Goal: Task Accomplishment & Management: Use online tool/utility

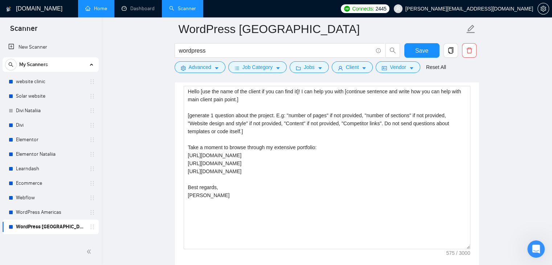
click at [99, 12] on link "Home" at bounding box center [96, 8] width 22 height 6
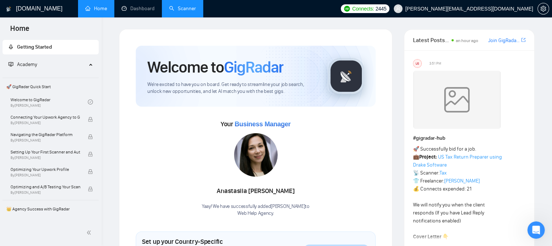
click at [179, 11] on link "Scanner" at bounding box center [182, 8] width 27 height 6
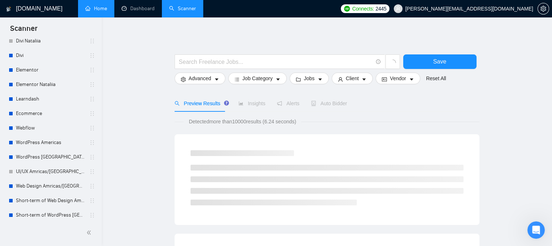
scroll to position [73, 0]
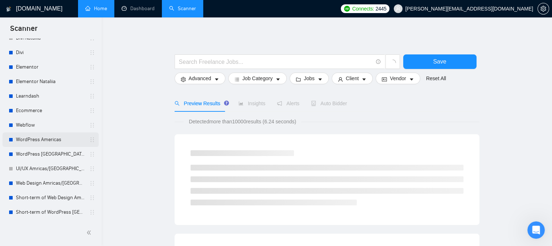
click at [35, 134] on link "WordPress Americas" at bounding box center [50, 140] width 69 height 15
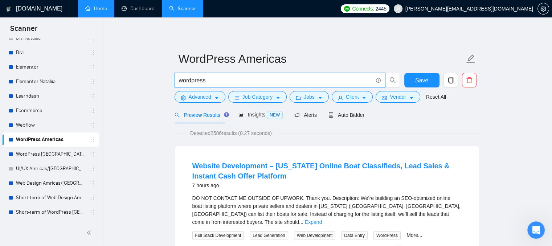
click at [211, 78] on input "wordpress" at bounding box center [276, 80] width 194 height 9
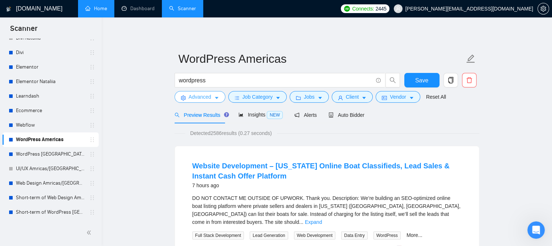
click at [184, 97] on icon "setting" at bounding box center [183, 98] width 5 height 5
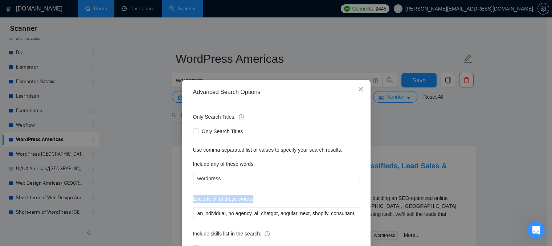
drag, startPoint x: 189, startPoint y: 197, endPoint x: 260, endPoint y: 186, distance: 71.7
click at [255, 191] on div "Only Search Titles: Only Search Titles Use comma-separated list of values to sp…" at bounding box center [277, 186] width 184 height 169
click at [358, 89] on icon "close" at bounding box center [361, 89] width 6 height 6
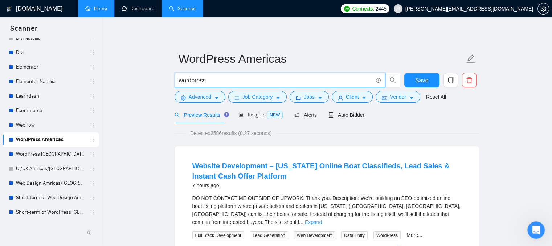
click at [213, 77] on input "wordpress" at bounding box center [276, 80] width 194 height 9
click at [398, 113] on div "Preview Results Insights NEW Alerts Auto Bidder" at bounding box center [327, 114] width 305 height 17
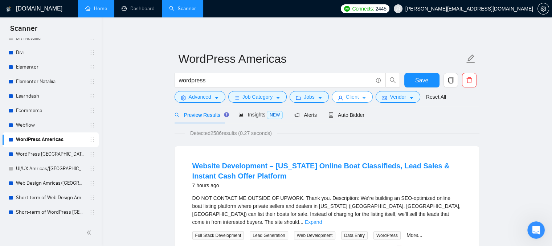
click at [362, 99] on icon "caret-down" at bounding box center [364, 98] width 5 height 5
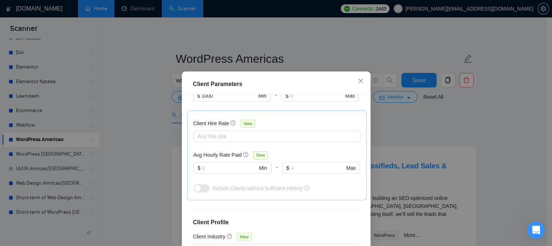
scroll to position [218, 0]
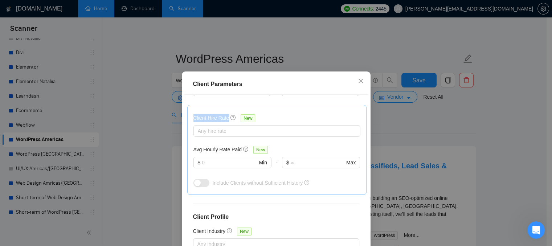
drag, startPoint x: 227, startPoint y: 119, endPoint x: 186, endPoint y: 118, distance: 40.3
click at [187, 118] on div "Client Hire Rate New Any hire rate Avg Hourly Rate Paid New $ Min - $ Max Inclu…" at bounding box center [276, 150] width 179 height 90
drag, startPoint x: 190, startPoint y: 148, endPoint x: 238, endPoint y: 147, distance: 47.9
click at [238, 147] on div "Avg Hourly Rate Paid New" at bounding box center [233, 150] width 78 height 8
click at [230, 165] on input "text" at bounding box center [229, 163] width 55 height 8
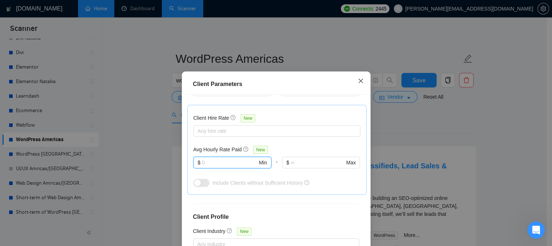
click at [358, 83] on icon "close" at bounding box center [361, 81] width 6 height 6
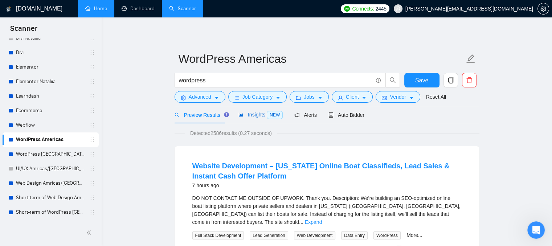
click at [262, 116] on span "Insights NEW" at bounding box center [261, 115] width 44 height 6
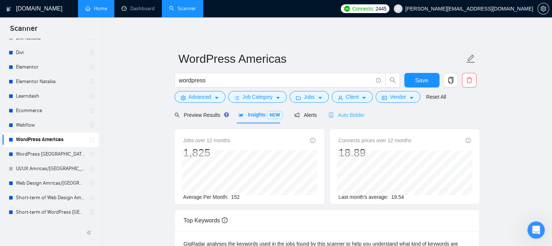
click at [336, 109] on div "Auto Bidder" at bounding box center [347, 114] width 36 height 17
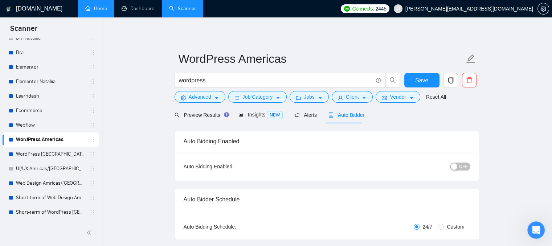
radio input "false"
radio input "true"
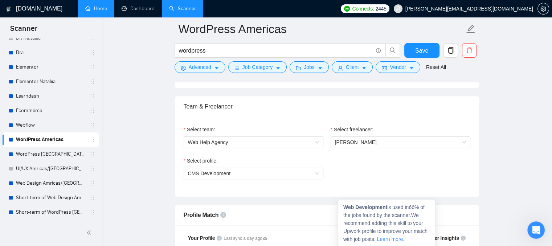
scroll to position [436, 0]
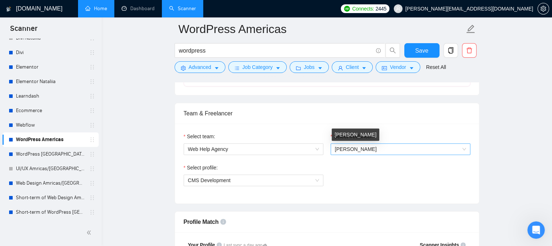
click at [343, 151] on span "[PERSON_NAME]" at bounding box center [356, 149] width 42 height 6
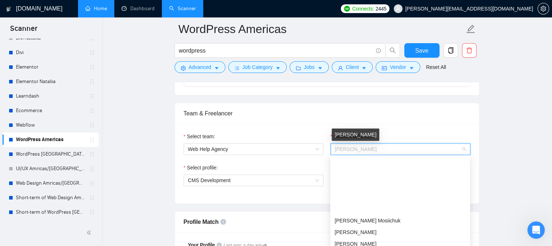
scroll to position [70, 0]
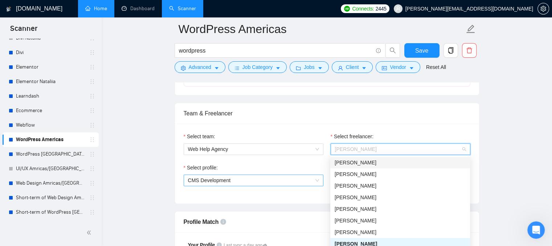
click at [250, 178] on span "CMS Development" at bounding box center [253, 180] width 131 height 11
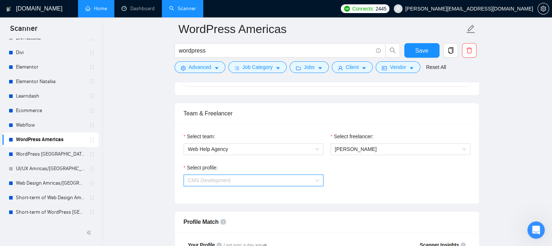
click at [192, 178] on span "CMS Development" at bounding box center [209, 181] width 43 height 6
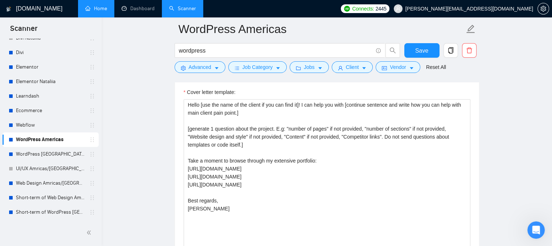
scroll to position [944, 0]
click at [136, 7] on link "Dashboard" at bounding box center [138, 8] width 33 height 6
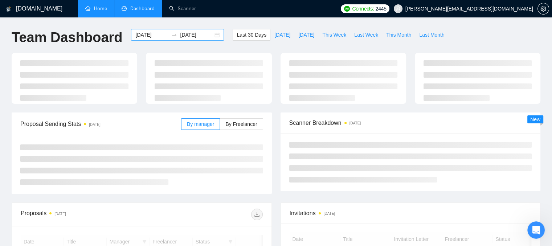
click at [151, 35] on input "[DATE]" at bounding box center [151, 35] width 33 height 8
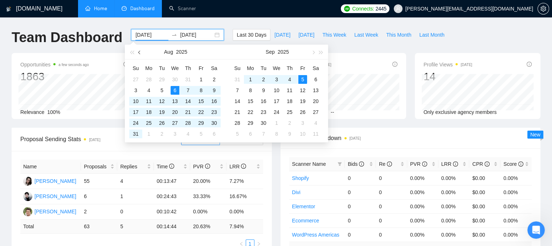
click at [140, 52] on span "button" at bounding box center [140, 52] width 4 height 4
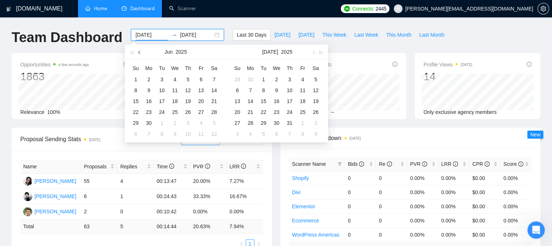
click at [140, 51] on span "button" at bounding box center [140, 52] width 4 height 4
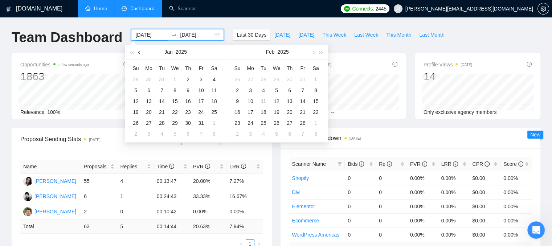
click at [140, 51] on span "button" at bounding box center [140, 52] width 4 height 4
click at [141, 52] on span "button" at bounding box center [140, 52] width 4 height 4
click at [313, 51] on span "button" at bounding box center [313, 52] width 4 height 4
type input "[DATE]"
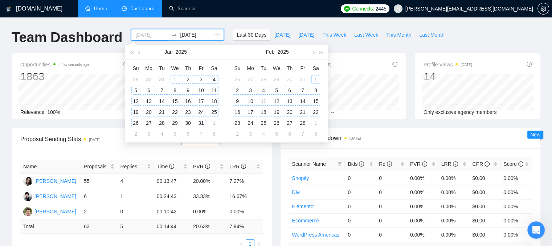
click at [176, 77] on div "1" at bounding box center [175, 79] width 9 height 9
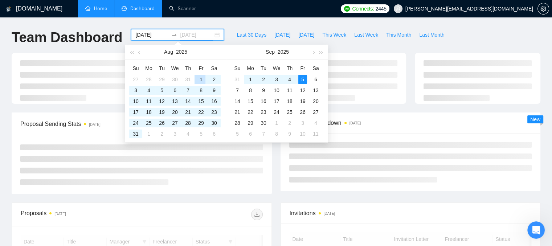
type input "[DATE]"
click at [342, 45] on div "Last 30 Days [DATE] [DATE] This Week Last Week This Month Last Month" at bounding box center [340, 41] width 224 height 24
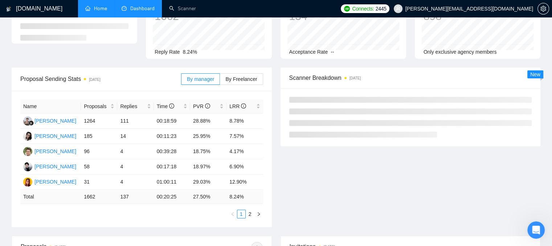
scroll to position [73, 0]
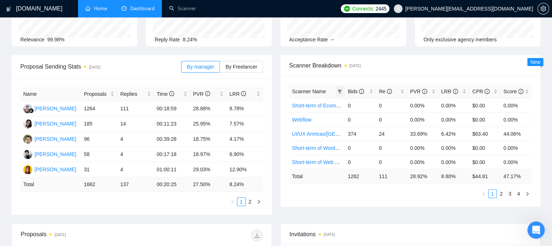
click at [340, 88] on span at bounding box center [339, 91] width 7 height 11
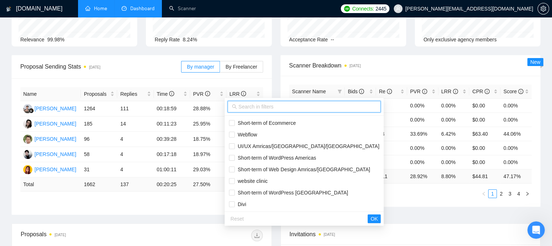
click at [264, 105] on input "text" at bounding box center [308, 107] width 138 height 8
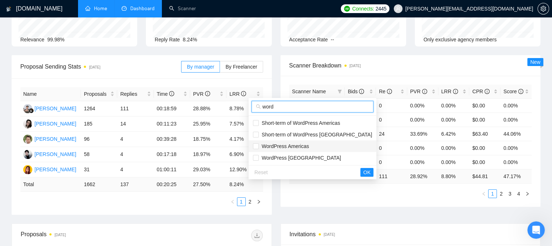
type input "word"
click at [256, 142] on li "WordPress Americas" at bounding box center [313, 147] width 128 height 12
checkbox input "true"
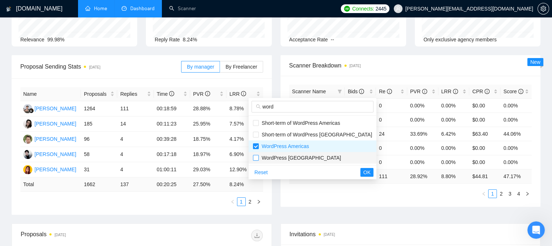
click at [256, 157] on input "checkbox" at bounding box center [256, 158] width 6 height 6
checkbox input "true"
click at [364, 172] on span "OK" at bounding box center [367, 173] width 7 height 8
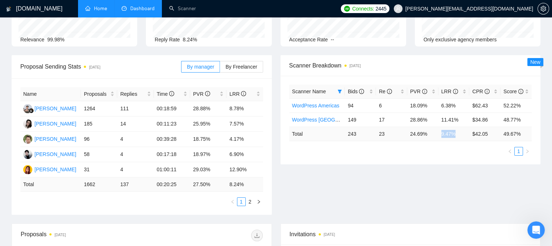
drag, startPoint x: 441, startPoint y: 136, endPoint x: 457, endPoint y: 134, distance: 15.3
click at [457, 134] on td "9.47 %" at bounding box center [454, 134] width 31 height 14
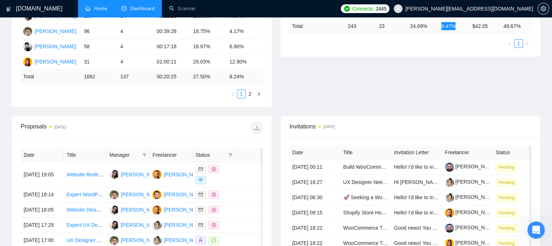
scroll to position [218, 0]
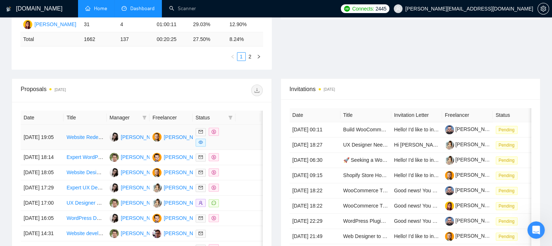
click at [247, 134] on td at bounding box center [248, 137] width 25 height 25
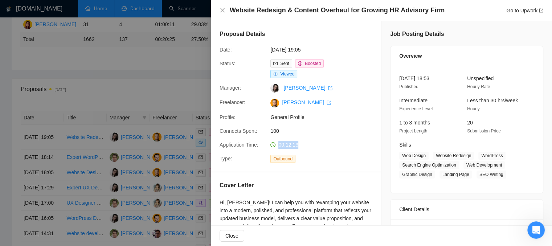
drag, startPoint x: 300, startPoint y: 146, endPoint x: 277, endPoint y: 143, distance: 22.4
click at [277, 143] on div "00:12:13" at bounding box center [306, 145] width 77 height 8
click at [221, 8] on icon "close" at bounding box center [223, 10] width 6 height 6
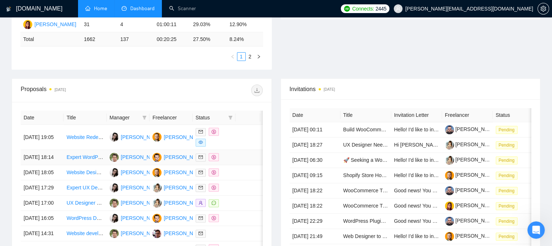
click at [232, 162] on div at bounding box center [214, 157] width 37 height 8
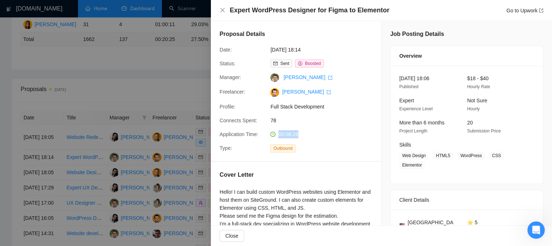
drag, startPoint x: 308, startPoint y: 134, endPoint x: 276, endPoint y: 138, distance: 32.5
click at [276, 138] on div "00:08:26" at bounding box center [306, 134] width 77 height 8
click at [221, 12] on icon "close" at bounding box center [223, 10] width 6 height 6
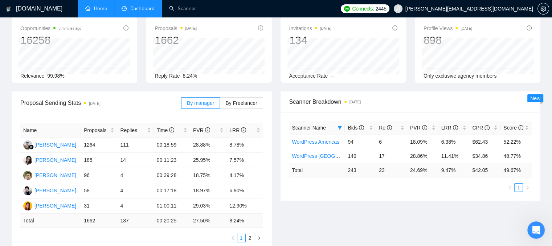
scroll to position [36, 0]
click at [465, 127] on div "LRR" at bounding box center [454, 128] width 25 height 8
drag, startPoint x: 469, startPoint y: 141, endPoint x: 490, endPoint y: 140, distance: 20.4
click at [490, 140] on tr "WordPress Europe 149 17 28.86% 11.41% $34.86 48.77%" at bounding box center [410, 142] width 243 height 14
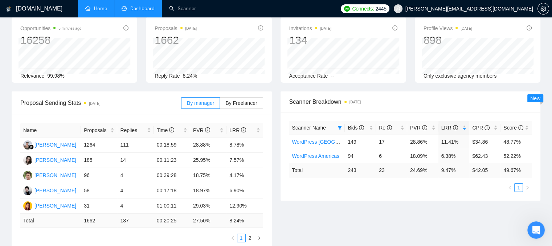
click at [302, 199] on div "Scanner Name Bids Re PVR LRR CPR Score WordPress [GEOGRAPHIC_DATA] 149 17 28.86…" at bounding box center [411, 156] width 260 height 89
click at [306, 143] on link "WordPress [GEOGRAPHIC_DATA]" at bounding box center [332, 142] width 80 height 6
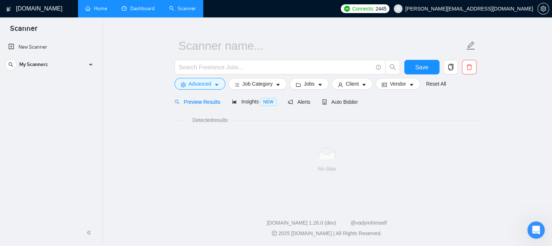
scroll to position [13, 0]
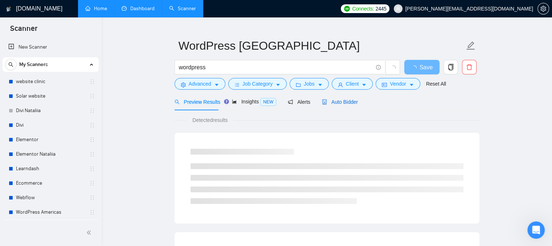
click at [327, 103] on span "Auto Bidder" at bounding box center [340, 102] width 36 height 6
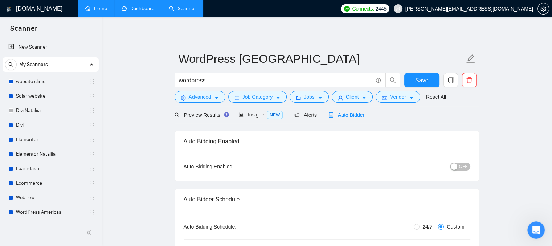
click at [145, 7] on link "Dashboard" at bounding box center [138, 8] width 33 height 6
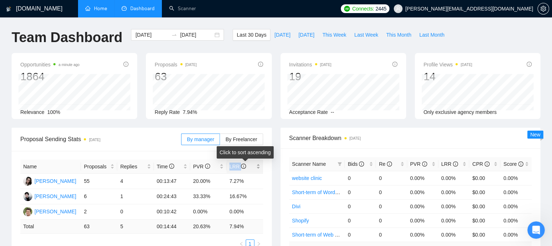
click at [237, 168] on span "LRR" at bounding box center [238, 167] width 17 height 6
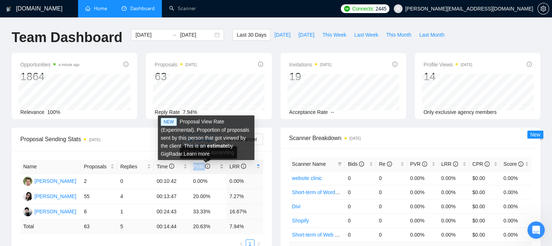
drag, startPoint x: 195, startPoint y: 166, endPoint x: 205, endPoint y: 167, distance: 9.9
click at [205, 167] on span "PVR" at bounding box center [205, 167] width 25 height 8
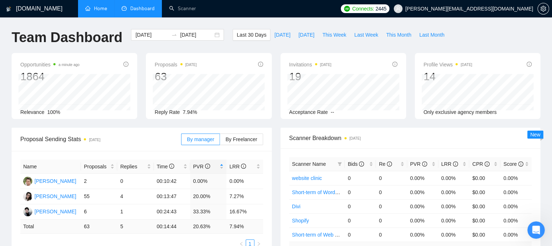
click at [283, 124] on div "Opportunities a minute ago 1864 Relevance 100% Proposals [DATE] 63 Reply Rate 7…" at bounding box center [276, 90] width 538 height 75
drag, startPoint x: 473, startPoint y: 165, endPoint x: 482, endPoint y: 164, distance: 9.8
click at [482, 164] on span "CPR" at bounding box center [481, 164] width 17 height 6
click at [147, 37] on input "[DATE]" at bounding box center [151, 35] width 33 height 8
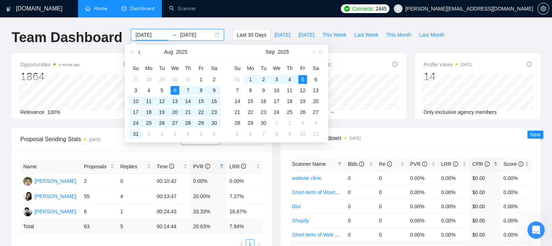
click at [140, 52] on span "button" at bounding box center [140, 52] width 4 height 4
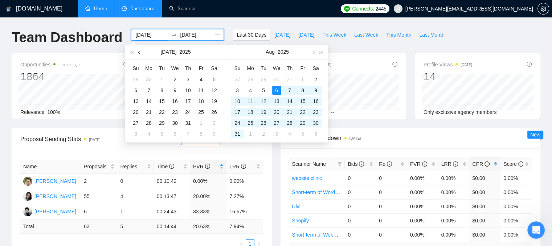
click at [139, 51] on span "button" at bounding box center [140, 52] width 4 height 4
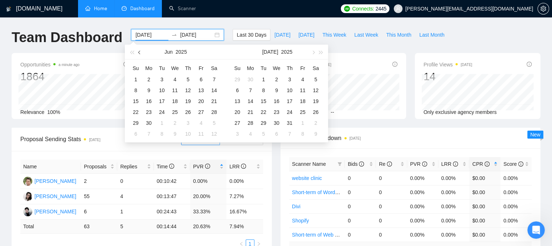
click at [139, 50] on button "button" at bounding box center [140, 52] width 8 height 15
click at [139, 49] on button "button" at bounding box center [140, 52] width 8 height 15
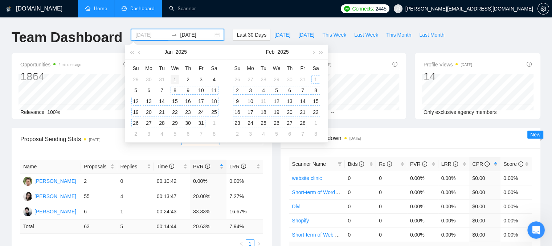
type input "[DATE]"
click at [177, 80] on div "1" at bounding box center [175, 79] width 9 height 9
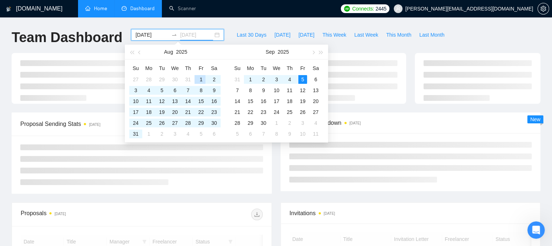
type input "[DATE]"
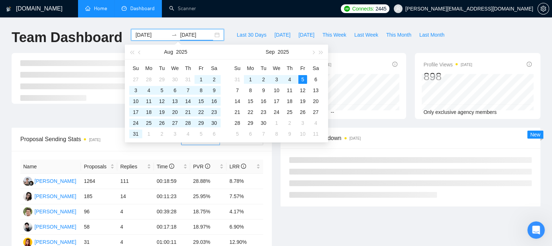
click at [409, 118] on div "Invitations [DATE] 134 Acceptance Rate --" at bounding box center [343, 86] width 134 height 66
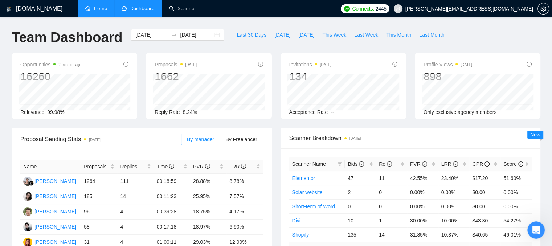
click at [312, 11] on ul "Home Dashboard Scanner" at bounding box center [207, 8] width 262 height 17
click at [465, 160] on div "LRR" at bounding box center [454, 164] width 25 height 8
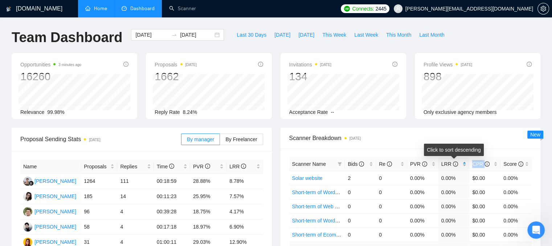
click at [465, 160] on div "LRR" at bounding box center [454, 164] width 25 height 8
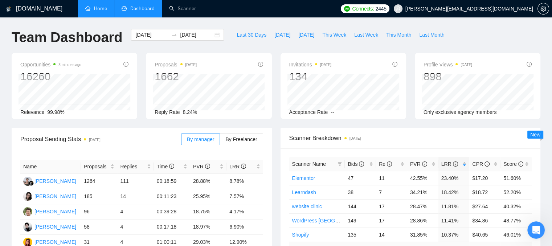
click at [382, 129] on div "Scanner Breakdown [DATE]" at bounding box center [410, 138] width 243 height 21
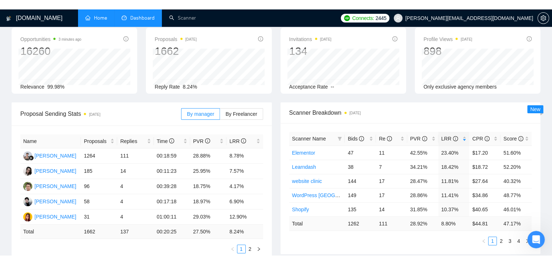
scroll to position [36, 0]
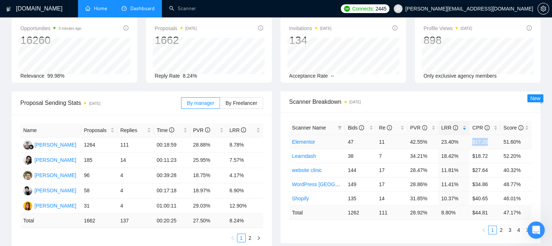
drag, startPoint x: 470, startPoint y: 142, endPoint x: 489, endPoint y: 143, distance: 19.3
click at [489, 143] on td "$17.20" at bounding box center [485, 142] width 31 height 14
drag, startPoint x: 380, startPoint y: 141, endPoint x: 385, endPoint y: 140, distance: 5.1
click at [385, 140] on td "11" at bounding box center [391, 142] width 31 height 14
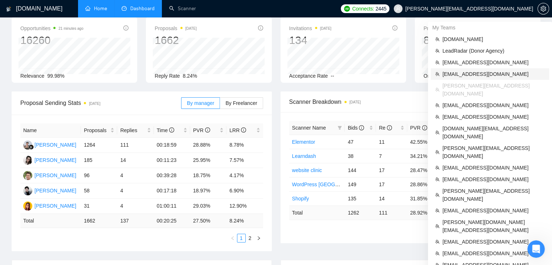
drag, startPoint x: 447, startPoint y: 78, endPoint x: 443, endPoint y: 91, distance: 13.4
click at [447, 78] on li "[EMAIL_ADDRESS][DOMAIN_NAME]" at bounding box center [490, 74] width 118 height 12
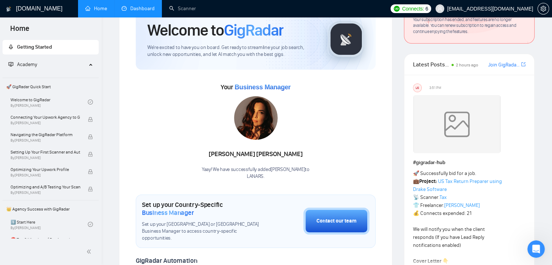
scroll to position [73, 0]
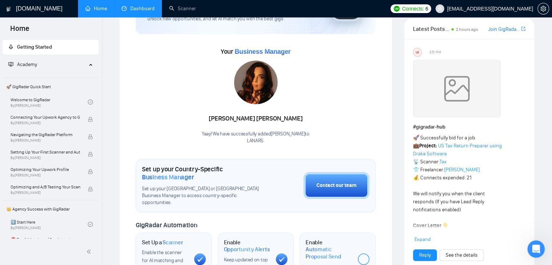
click at [126, 12] on link "Dashboard" at bounding box center [138, 8] width 33 height 6
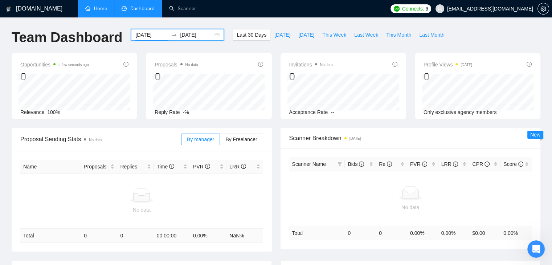
click at [145, 36] on input "[DATE]" at bounding box center [151, 35] width 33 height 8
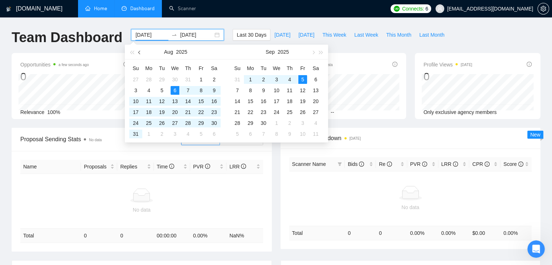
click at [139, 50] on button "button" at bounding box center [140, 52] width 8 height 15
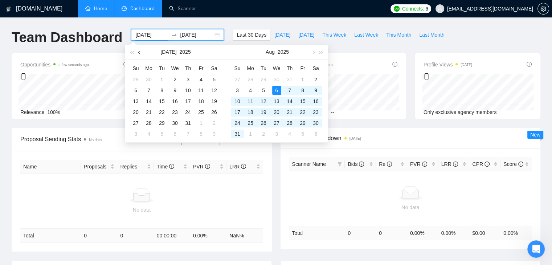
click at [139, 50] on button "button" at bounding box center [140, 52] width 8 height 15
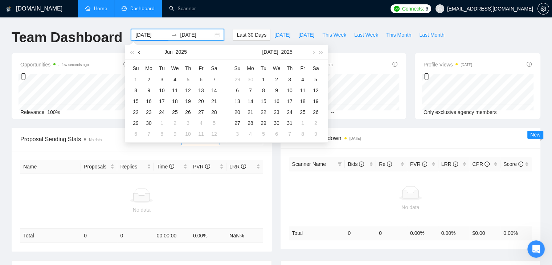
click at [139, 50] on button "button" at bounding box center [140, 52] width 8 height 15
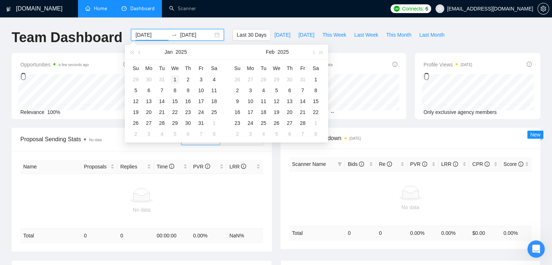
type input "[DATE]"
click at [176, 80] on div "1" at bounding box center [175, 79] width 9 height 9
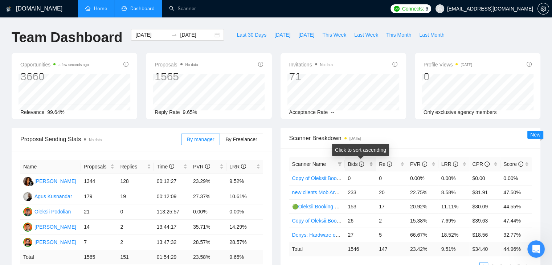
click at [373, 167] on div "Bids" at bounding box center [360, 164] width 25 height 8
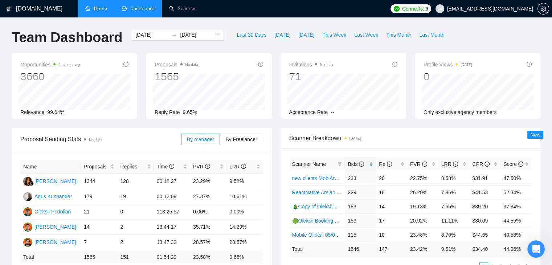
click at [388, 146] on div "Scanner Breakdown [DATE]" at bounding box center [410, 138] width 243 height 21
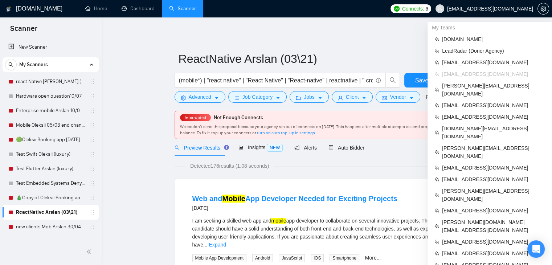
click at [502, 9] on span "[EMAIL_ADDRESS][DOMAIN_NAME]" at bounding box center [490, 9] width 86 height 0
click at [471, 89] on span "[PERSON_NAME][EMAIL_ADDRESS][DOMAIN_NAME]" at bounding box center [493, 90] width 103 height 16
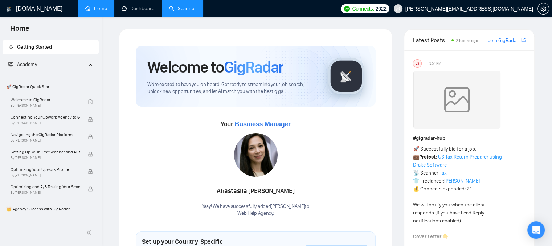
click at [186, 9] on link "Scanner" at bounding box center [182, 8] width 27 height 6
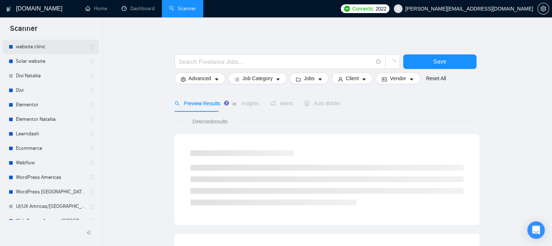
scroll to position [36, 0]
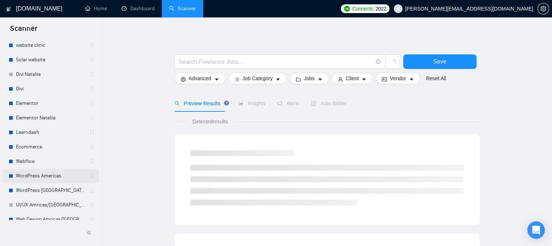
click at [33, 179] on link "WordPress Americas" at bounding box center [50, 176] width 69 height 15
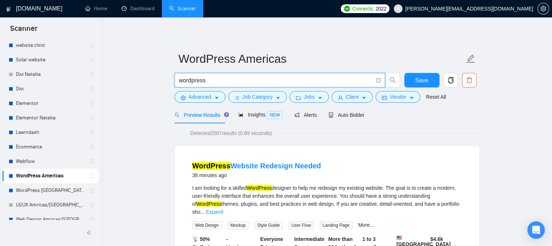
click at [241, 79] on input "wordpress" at bounding box center [276, 80] width 194 height 9
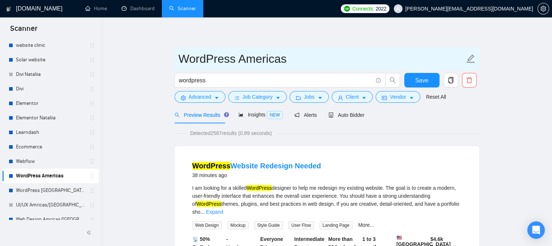
click at [284, 57] on input "WordPress Americas" at bounding box center [322, 59] width 286 height 18
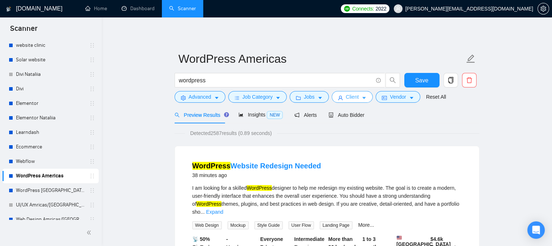
click at [356, 96] on span "Client" at bounding box center [352, 97] width 13 height 8
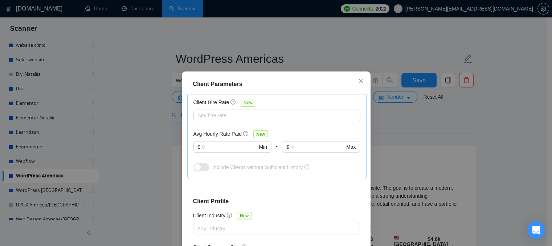
scroll to position [218, 0]
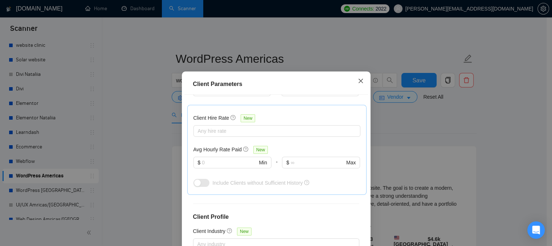
click at [359, 82] on icon "close" at bounding box center [361, 81] width 6 height 6
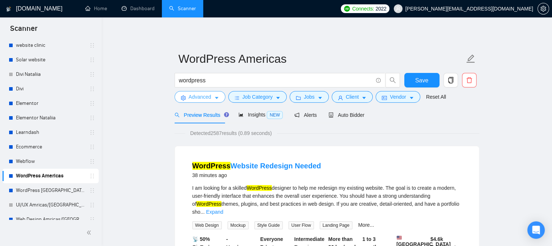
click at [214, 95] on span "caret-down" at bounding box center [216, 97] width 5 height 5
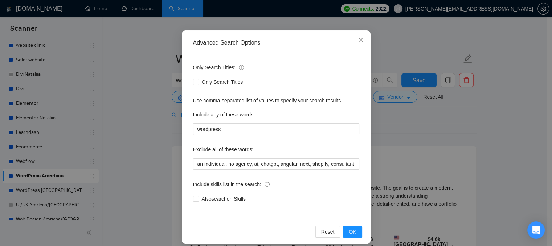
scroll to position [56, 0]
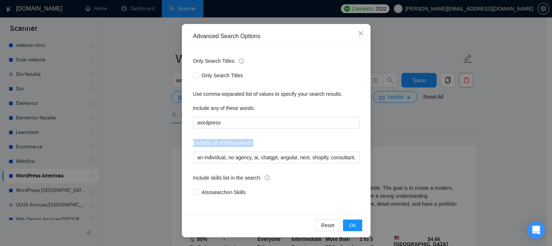
drag, startPoint x: 187, startPoint y: 145, endPoint x: 263, endPoint y: 146, distance: 76.3
click at [263, 146] on div "Only Search Titles: Only Search Titles Use comma-separated list of values to sp…" at bounding box center [277, 130] width 184 height 169
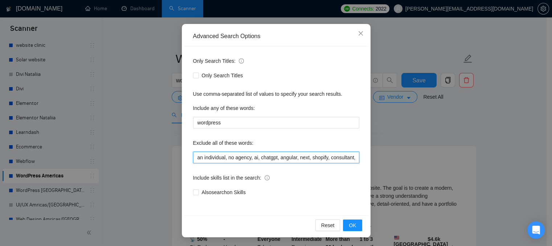
click at [270, 158] on input "an individual, no agency, ai, chatgpt, angular, next, shopify, consultant, bitr…" at bounding box center [276, 158] width 166 height 12
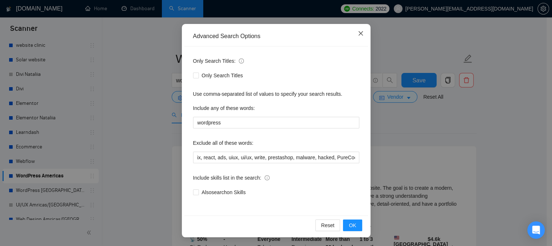
scroll to position [0, 0]
click at [358, 34] on icon "close" at bounding box center [361, 34] width 6 height 6
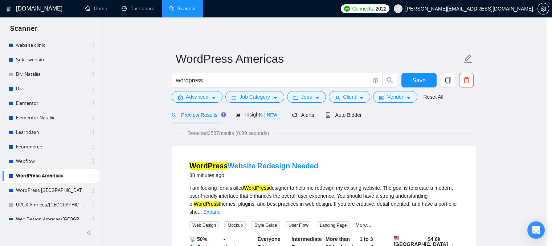
scroll to position [20, 0]
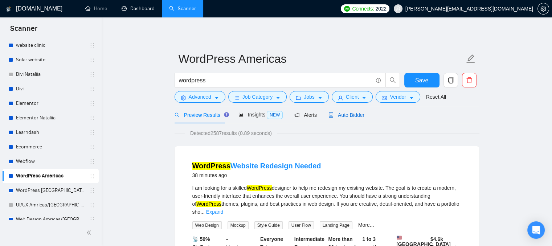
click at [338, 114] on span "Auto Bidder" at bounding box center [347, 115] width 36 height 6
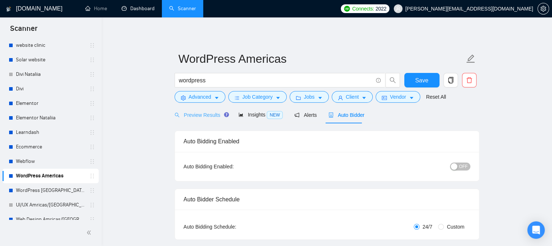
radio input "false"
radio input "true"
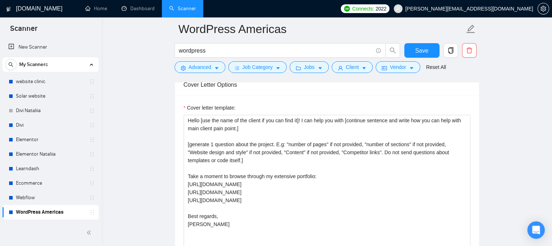
scroll to position [944, 0]
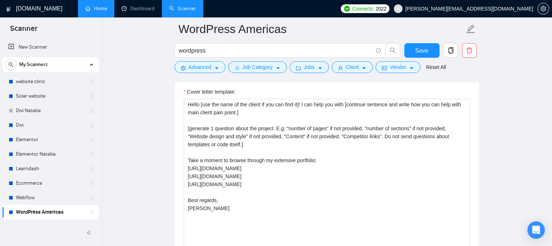
click at [105, 9] on link "Home" at bounding box center [96, 8] width 22 height 6
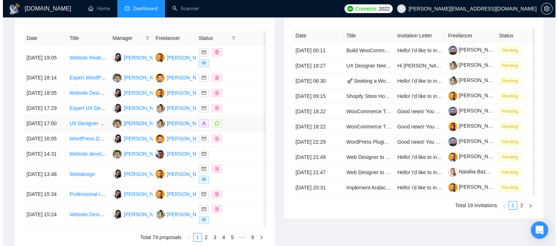
scroll to position [266, 0]
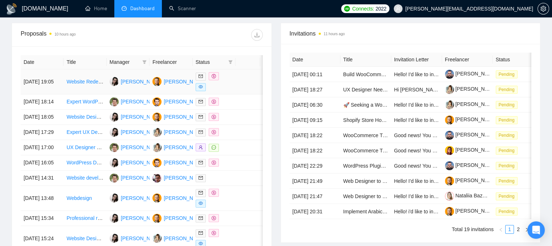
click at [244, 84] on td at bounding box center [248, 81] width 25 height 25
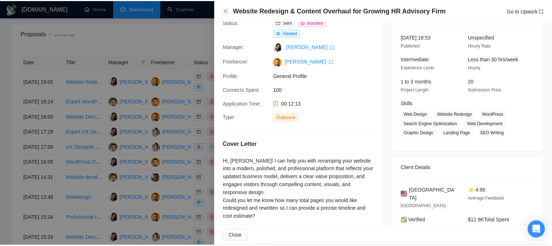
scroll to position [36, 0]
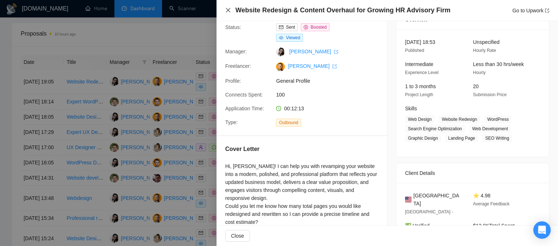
click at [228, 10] on icon "close" at bounding box center [228, 10] width 4 height 4
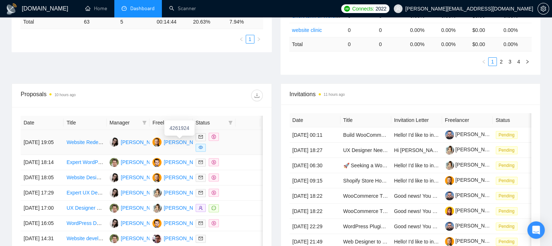
scroll to position [193, 0]
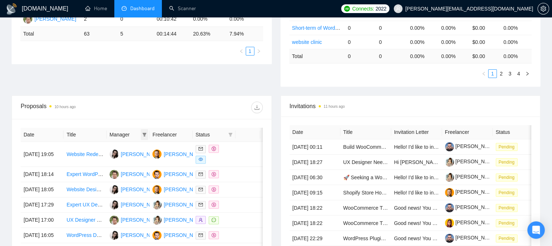
click at [145, 135] on icon "filter" at bounding box center [144, 135] width 4 height 4
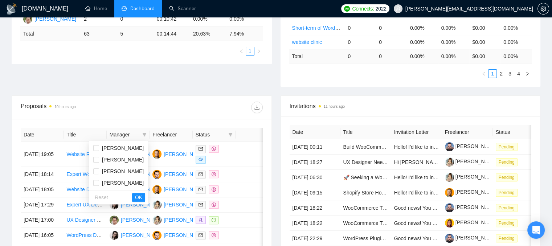
click at [110, 73] on div "Proposal Sending Stats 10 hours ago By manager By Freelancer Name Proposals Rep…" at bounding box center [276, 15] width 538 height 161
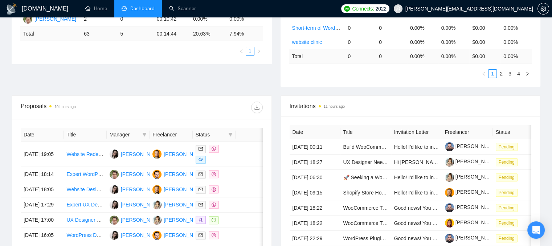
scroll to position [0, 0]
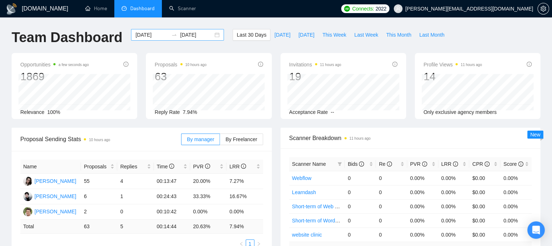
click at [148, 37] on input "[DATE]" at bounding box center [151, 35] width 33 height 8
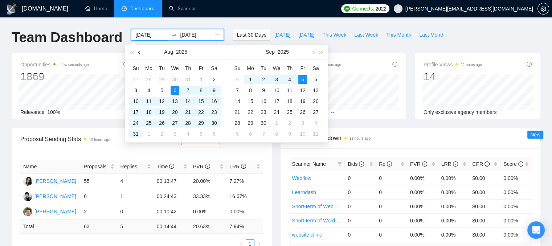
click at [139, 49] on button "button" at bounding box center [140, 52] width 8 height 15
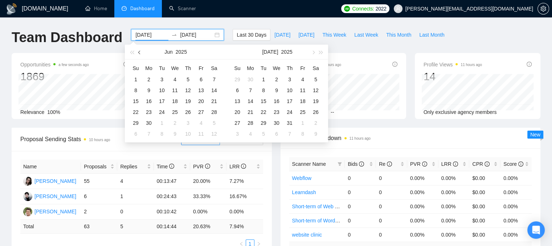
click at [139, 49] on button "button" at bounding box center [140, 52] width 8 height 15
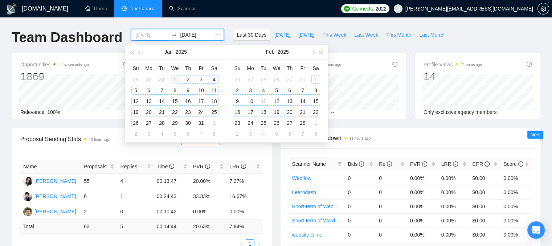
type input "[DATE]"
click at [173, 78] on div "1" at bounding box center [175, 79] width 9 height 9
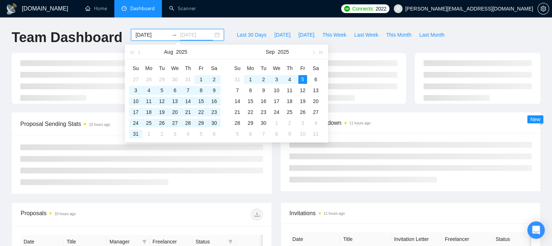
type input "[DATE]"
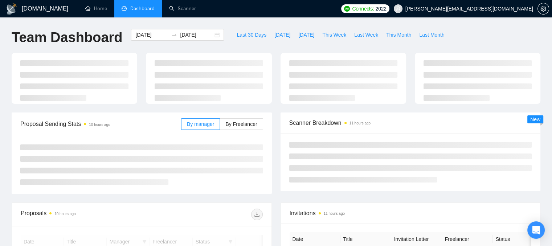
click at [71, 107] on div at bounding box center [276, 83] width 538 height 60
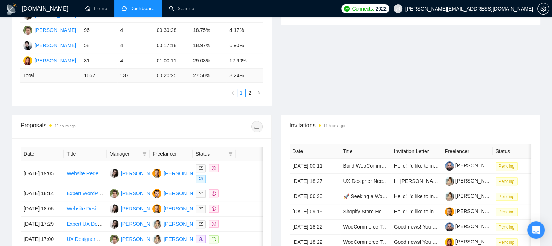
scroll to position [218, 0]
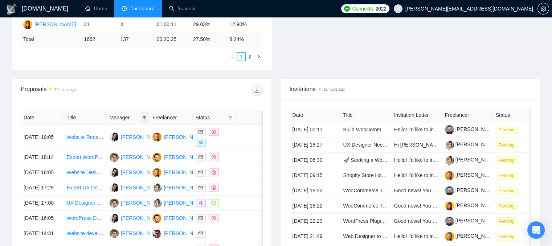
click at [145, 118] on icon "filter" at bounding box center [145, 118] width 4 height 4
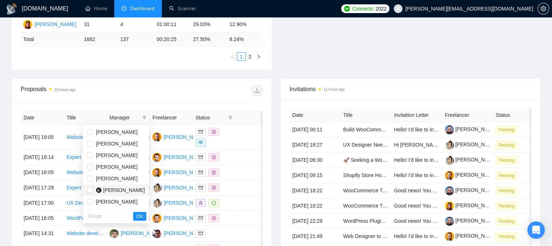
click at [109, 193] on span "[PERSON_NAME]" at bounding box center [124, 190] width 42 height 6
checkbox input "true"
click at [137, 216] on span "OK" at bounding box center [139, 216] width 7 height 8
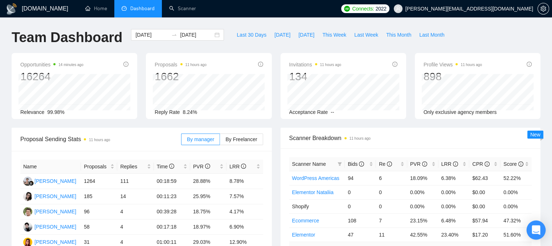
click at [532, 228] on div "Open Intercom Messenger" at bounding box center [536, 230] width 19 height 19
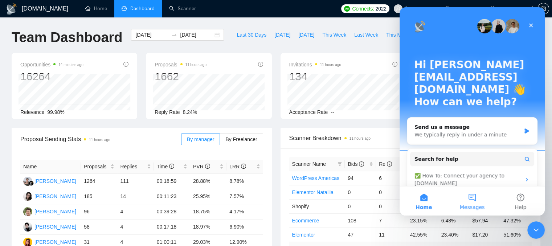
click at [475, 200] on button "Messages" at bounding box center [472, 201] width 48 height 29
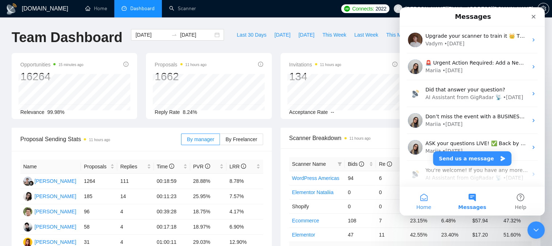
click at [425, 201] on button "Home" at bounding box center [424, 201] width 48 height 29
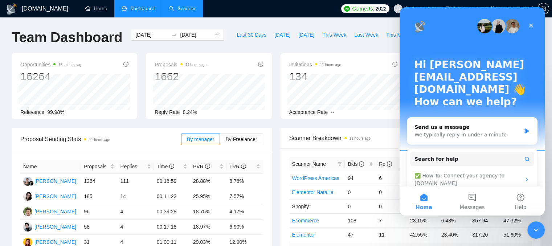
click at [188, 11] on link "Scanner" at bounding box center [182, 8] width 27 height 6
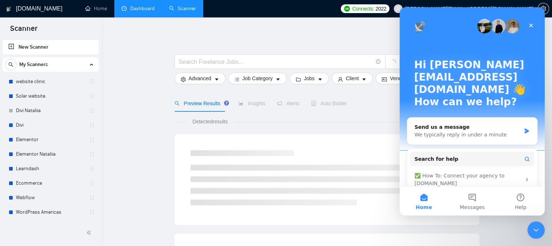
drag, startPoint x: 129, startPoint y: 15, endPoint x: 133, endPoint y: 16, distance: 4.3
click at [129, 12] on link "Dashboard" at bounding box center [138, 8] width 33 height 6
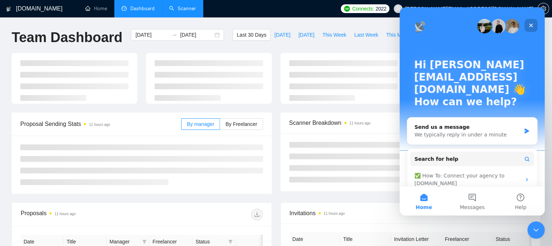
click at [534, 24] on icon "Close" at bounding box center [531, 26] width 6 height 6
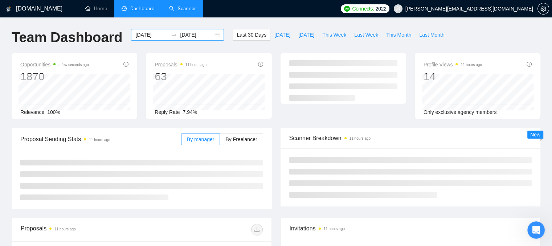
click at [139, 36] on input "[DATE]" at bounding box center [151, 35] width 33 height 8
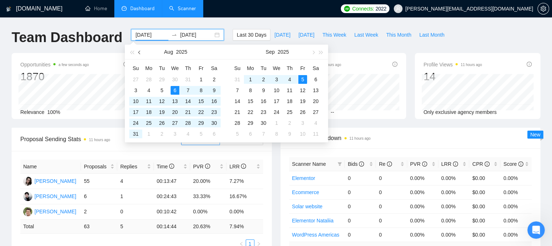
click at [141, 54] on button "button" at bounding box center [140, 52] width 8 height 15
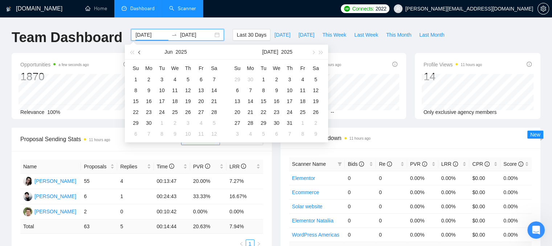
click at [141, 54] on button "button" at bounding box center [140, 52] width 8 height 15
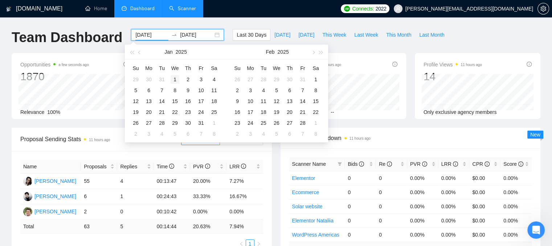
type input "[DATE]"
drag, startPoint x: 173, startPoint y: 80, endPoint x: 212, endPoint y: 53, distance: 48.0
click at [173, 80] on div "1" at bounding box center [175, 79] width 9 height 9
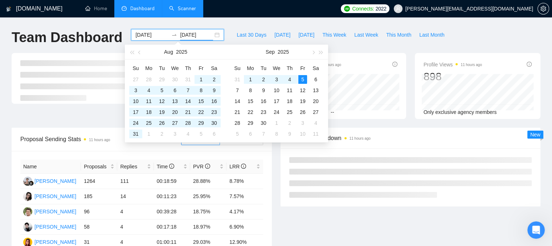
type input "[DATE]"
click at [370, 122] on div "Proposals 11 hours ago 1662 Reply Rate 8.24% Invitations 11 hours ago 134 Accep…" at bounding box center [276, 90] width 538 height 75
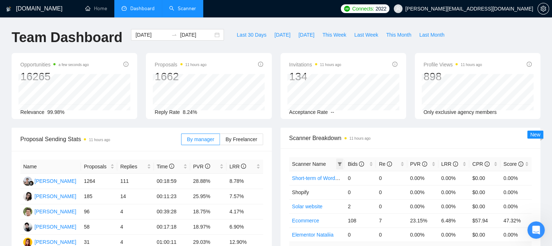
click at [337, 165] on span at bounding box center [339, 164] width 7 height 11
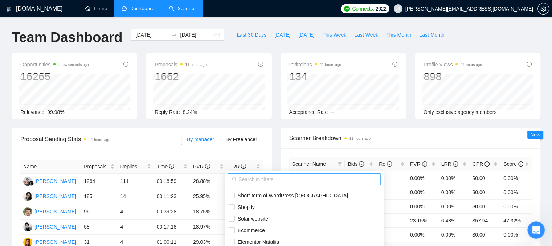
click at [295, 178] on input "text" at bounding box center [308, 179] width 138 height 8
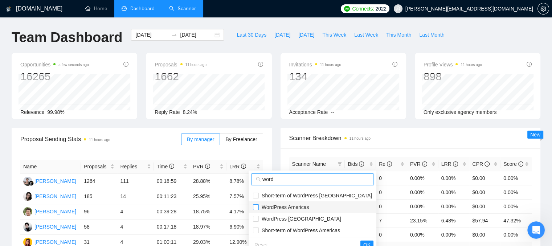
type input "word"
click at [257, 207] on input "checkbox" at bounding box center [256, 207] width 6 height 6
checkbox input "true"
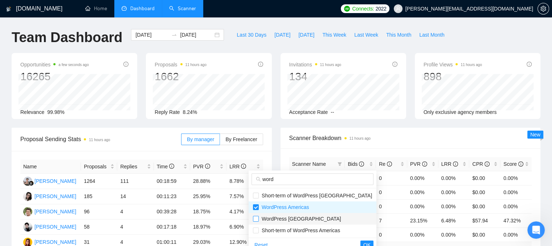
click at [256, 219] on input "checkbox" at bounding box center [256, 219] width 6 height 6
checkbox input "true"
click at [364, 242] on span "OK" at bounding box center [367, 245] width 7 height 8
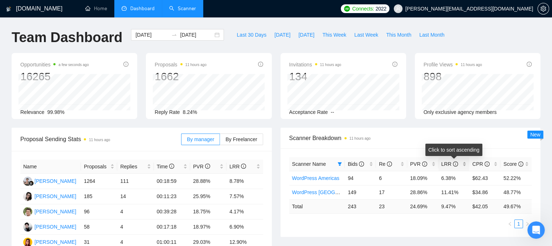
click at [465, 165] on div "LRR" at bounding box center [454, 164] width 25 height 8
click at [465, 166] on div "LRR" at bounding box center [454, 164] width 25 height 8
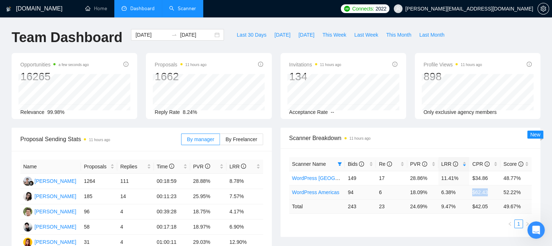
drag, startPoint x: 490, startPoint y: 191, endPoint x: 472, endPoint y: 190, distance: 17.8
click at [472, 190] on td "$62.43" at bounding box center [485, 192] width 31 height 14
drag, startPoint x: 491, startPoint y: 178, endPoint x: 471, endPoint y: 176, distance: 20.0
click at [471, 176] on td "$34.86" at bounding box center [485, 178] width 31 height 14
click at [333, 230] on div "Scanner Name Bids Re PVR LRR CPR Score WordPress [GEOGRAPHIC_DATA] 149 17 28.86…" at bounding box center [411, 193] width 260 height 89
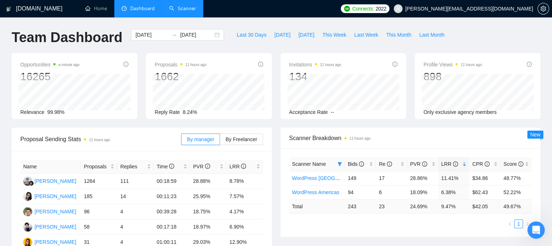
click at [381, 135] on span "Scanner Breakdown 11 hours ago" at bounding box center [410, 138] width 243 height 9
drag, startPoint x: 453, startPoint y: 206, endPoint x: 440, endPoint y: 207, distance: 13.1
click at [440, 207] on td "9.47 %" at bounding box center [454, 206] width 31 height 14
click at [479, 13] on span "[PERSON_NAME][EMAIL_ADDRESS][DOMAIN_NAME]" at bounding box center [464, 8] width 148 height 23
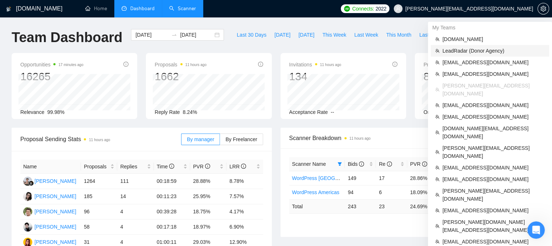
click at [471, 50] on span "LeadRadar (Donor Agency)" at bounding box center [494, 51] width 102 height 8
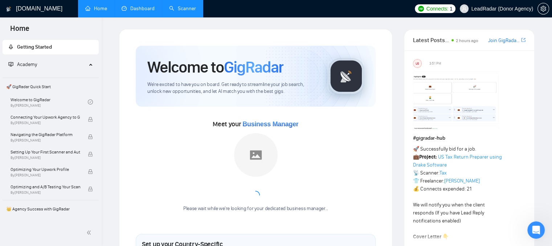
click at [189, 5] on link "Scanner" at bounding box center [182, 8] width 27 height 6
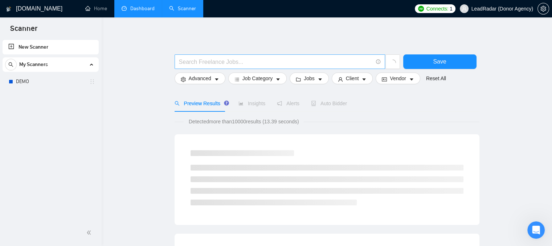
click at [184, 63] on input "text" at bounding box center [276, 61] width 194 height 9
click at [178, 62] on span ".net"" at bounding box center [280, 61] width 211 height 15
click at [179, 63] on input ".net"" at bounding box center [276, 61] width 194 height 9
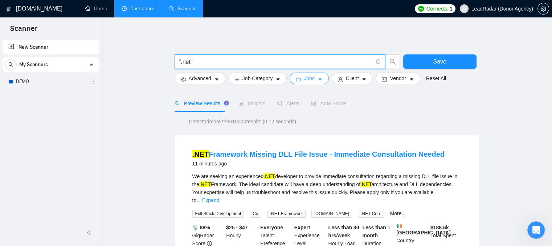
type input "".net""
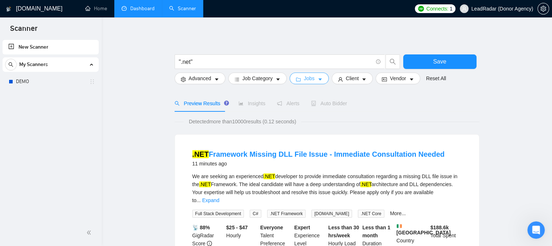
click at [300, 82] on button "Jobs" at bounding box center [309, 79] width 39 height 12
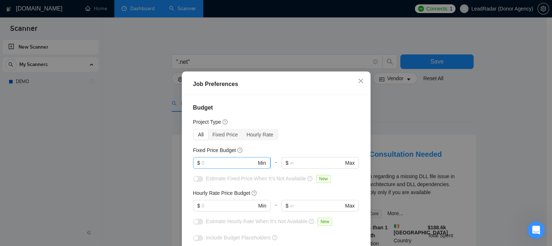
click at [222, 165] on input "text" at bounding box center [229, 163] width 55 height 8
click at [202, 208] on input "text" at bounding box center [229, 206] width 55 height 8
type input "22"
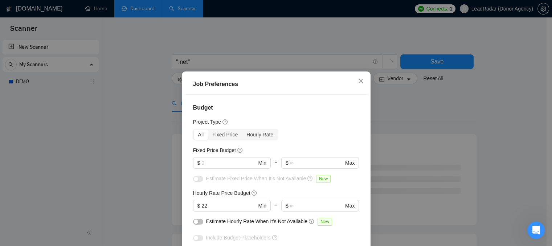
click at [265, 189] on div "Budget Project Type All Fixed Price Hourly Rate Fixed Price Budget $ Min - $ Ma…" at bounding box center [277, 181] width 184 height 173
click at [196, 223] on button "button" at bounding box center [198, 222] width 10 height 6
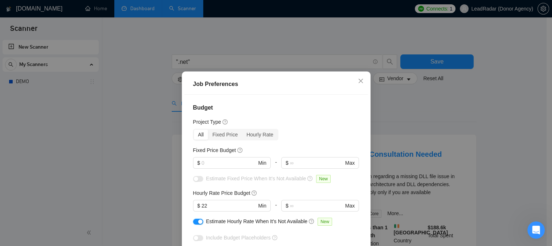
scroll to position [53, 0]
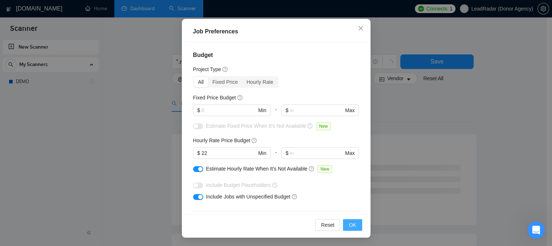
click at [349, 226] on span "OK" at bounding box center [352, 225] width 7 height 8
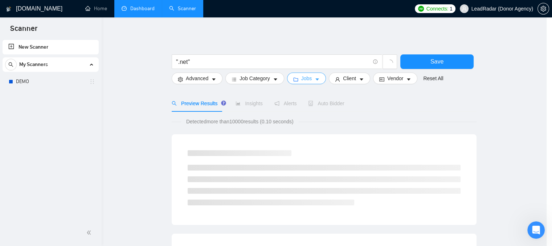
scroll to position [0, 0]
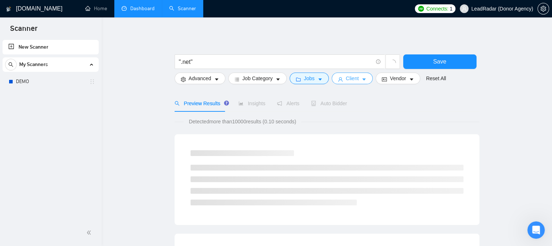
click at [343, 78] on button "Client" at bounding box center [352, 79] width 41 height 12
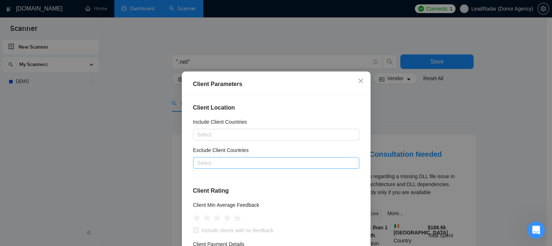
click at [208, 167] on div "Select" at bounding box center [276, 163] width 166 height 12
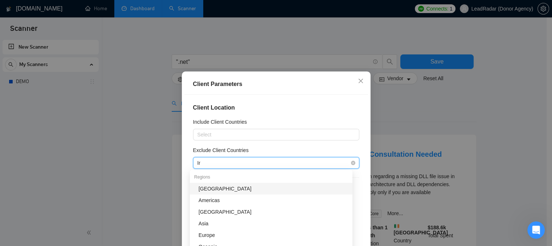
type input "Ind"
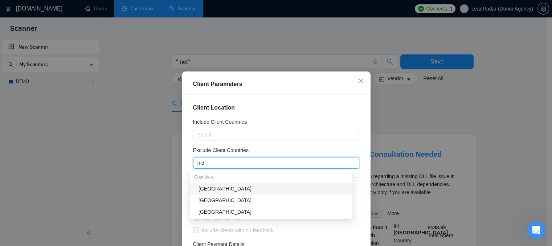
click at [208, 186] on div "India" at bounding box center [274, 189] width 150 height 8
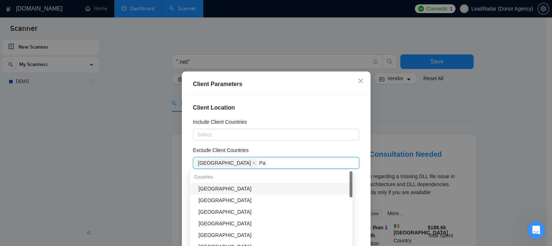
type input "Paki"
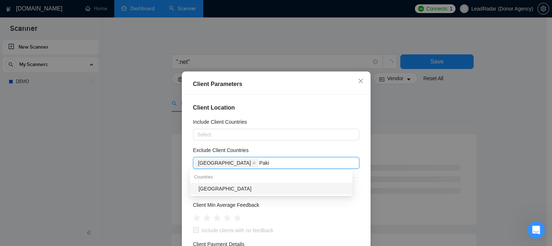
click at [208, 186] on div "[GEOGRAPHIC_DATA]" at bounding box center [274, 189] width 150 height 8
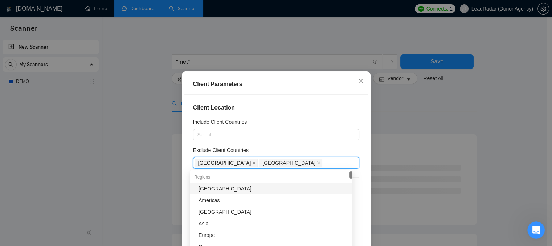
click at [316, 104] on h4 "Client Location" at bounding box center [276, 108] width 166 height 9
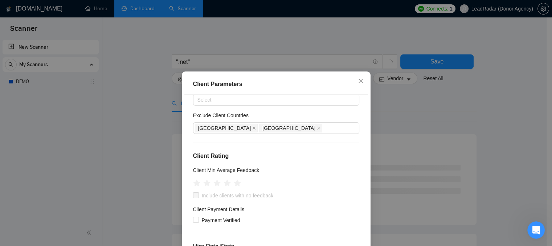
scroll to position [109, 0]
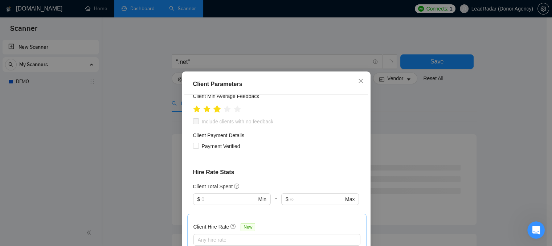
click at [216, 111] on icon "star" at bounding box center [217, 108] width 8 height 7
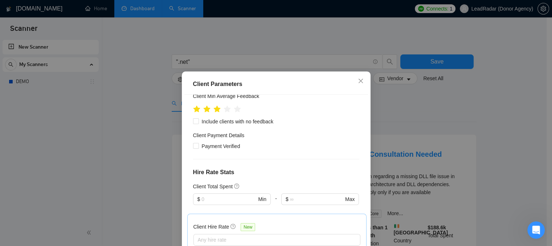
scroll to position [145, 0]
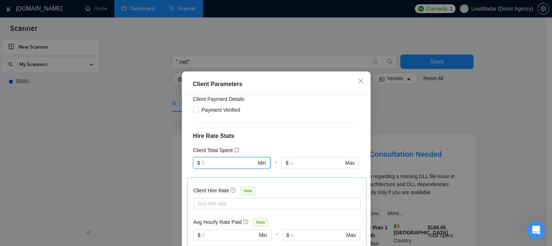
click at [202, 166] on input "text" at bounding box center [229, 163] width 55 height 8
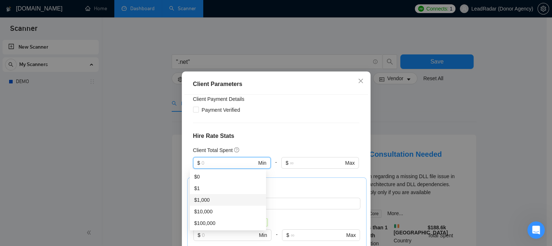
click at [205, 198] on div "$1,000" at bounding box center [228, 200] width 68 height 8
type input "1000"
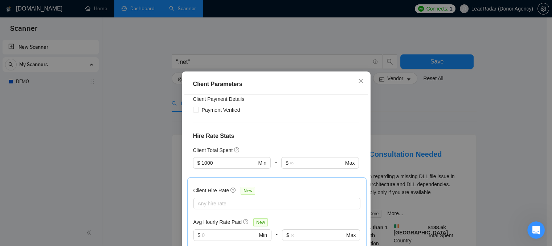
click at [270, 143] on div "Client Location Include Client Countries Select Exclude Client Countries India …" at bounding box center [277, 181] width 184 height 173
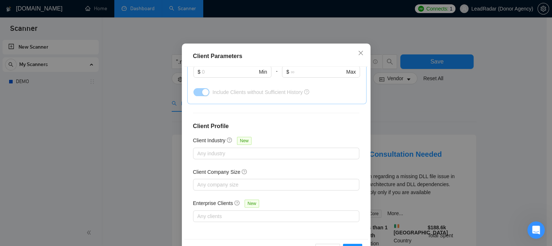
scroll to position [53, 0]
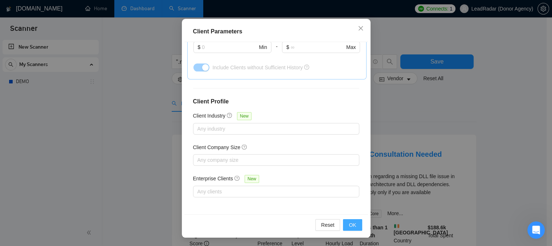
click at [350, 222] on span "OK" at bounding box center [352, 225] width 7 height 8
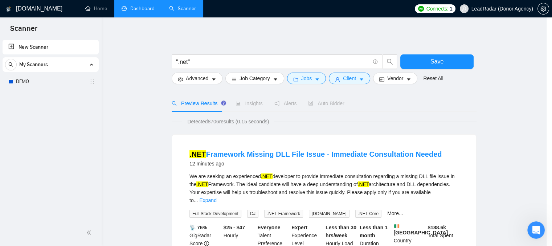
scroll to position [0, 0]
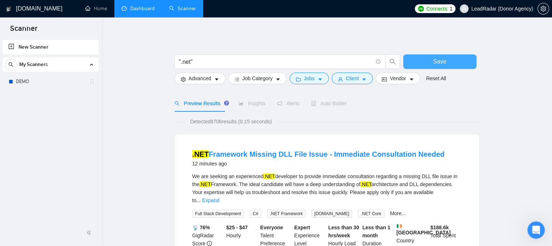
drag, startPoint x: 414, startPoint y: 60, endPoint x: 225, endPoint y: 105, distance: 194.2
click at [414, 60] on button "Save" at bounding box center [440, 61] width 73 height 15
click at [412, 65] on button "Save" at bounding box center [440, 61] width 73 height 15
drag, startPoint x: 213, startPoint y: 119, endPoint x: 223, endPoint y: 121, distance: 10.6
click at [223, 121] on span "Detected 8706 results (0.15 seconds)" at bounding box center [231, 122] width 92 height 8
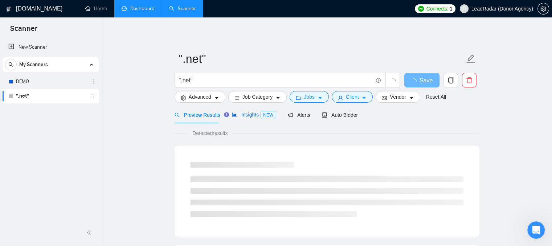
click at [253, 112] on span "Insights NEW" at bounding box center [254, 115] width 44 height 6
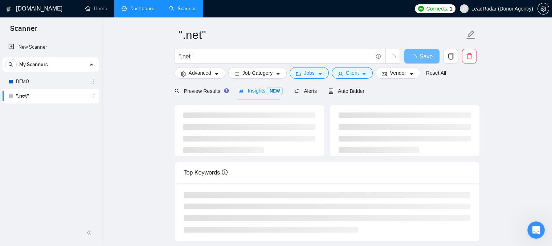
scroll to position [36, 0]
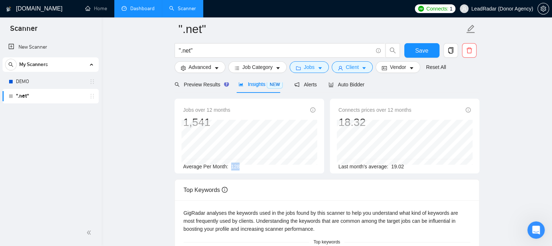
drag, startPoint x: 240, startPoint y: 165, endPoint x: 230, endPoint y: 167, distance: 10.4
click at [230, 167] on div "Average Per Month: 128" at bounding box center [249, 167] width 132 height 8
click at [198, 52] on input "".net"" at bounding box center [276, 50] width 194 height 9
paste input ""ASP.NET" | ".NET" | ".NET Core" | "Dot Net" | ".NET Framework""
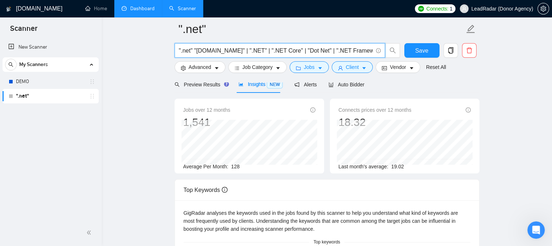
click at [195, 51] on input "".net" "ASP.NET" | ".NET" | ".NET Core" | "Dot Net" | ".NET Framework"" at bounding box center [276, 50] width 194 height 9
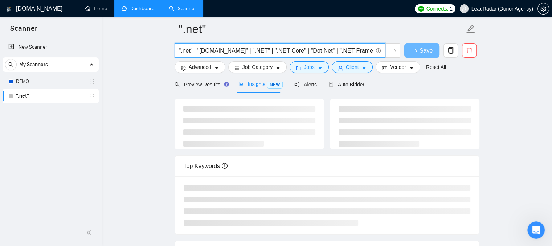
type input "".net" | "ASP.NET" | ".NET" | ".NET Core" | "Dot Net" | ".NET Framework""
click at [254, 74] on form "".net" ".net" | "ASP.NET" | ".NET" | ".NET Core" | "Dot Net" | ".NET Framework"…" at bounding box center [327, 46] width 305 height 59
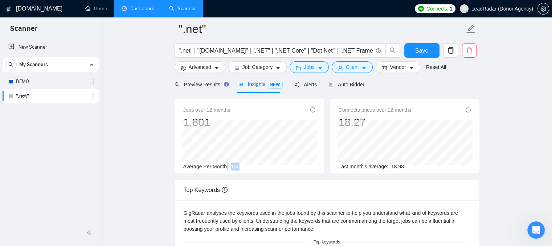
drag, startPoint x: 240, startPoint y: 166, endPoint x: 226, endPoint y: 168, distance: 13.6
click at [226, 168] on div "Average Per Month: 150" at bounding box center [249, 167] width 132 height 8
click at [251, 179] on div "Jobs over 12 months 1,801 Feb 2025 161 Average Per Month: 150 Connects prices o…" at bounding box center [327, 139] width 311 height 81
drag, startPoint x: 244, startPoint y: 163, endPoint x: 231, endPoint y: 167, distance: 14.1
click at [231, 167] on div "Average Per Month: 150" at bounding box center [249, 167] width 132 height 8
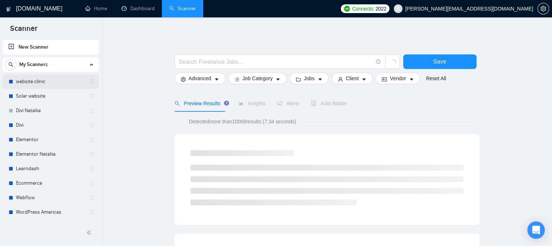
click at [15, 81] on div "website clinic" at bounding box center [52, 81] width 86 height 15
click at [46, 79] on link "website clinic" at bounding box center [50, 81] width 69 height 15
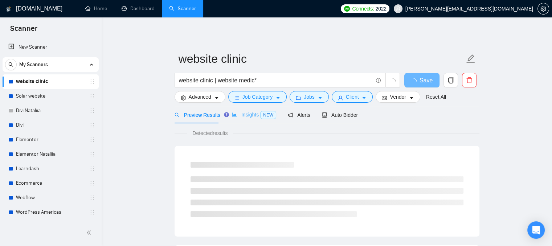
click at [240, 120] on div "Insights NEW" at bounding box center [254, 114] width 44 height 17
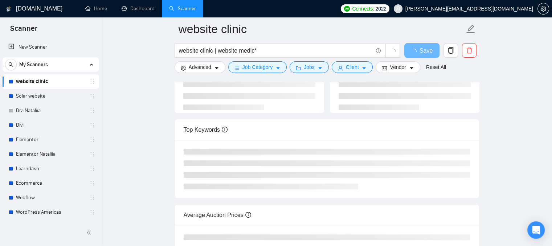
scroll to position [109, 0]
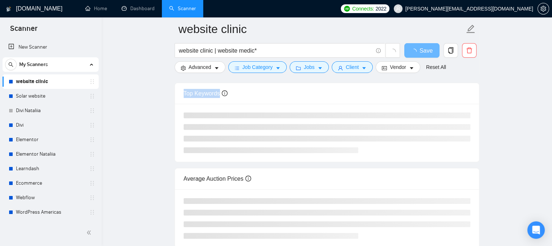
drag, startPoint x: 181, startPoint y: 94, endPoint x: 223, endPoint y: 98, distance: 41.9
click at [223, 98] on div "Top Keywords" at bounding box center [327, 93] width 304 height 21
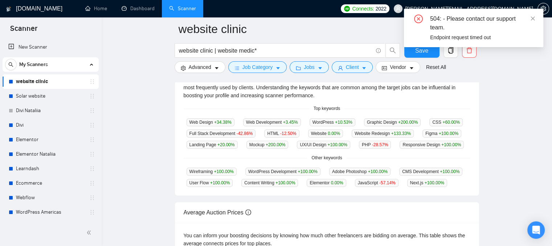
scroll to position [182, 0]
